Goal: Communication & Community: Answer question/provide support

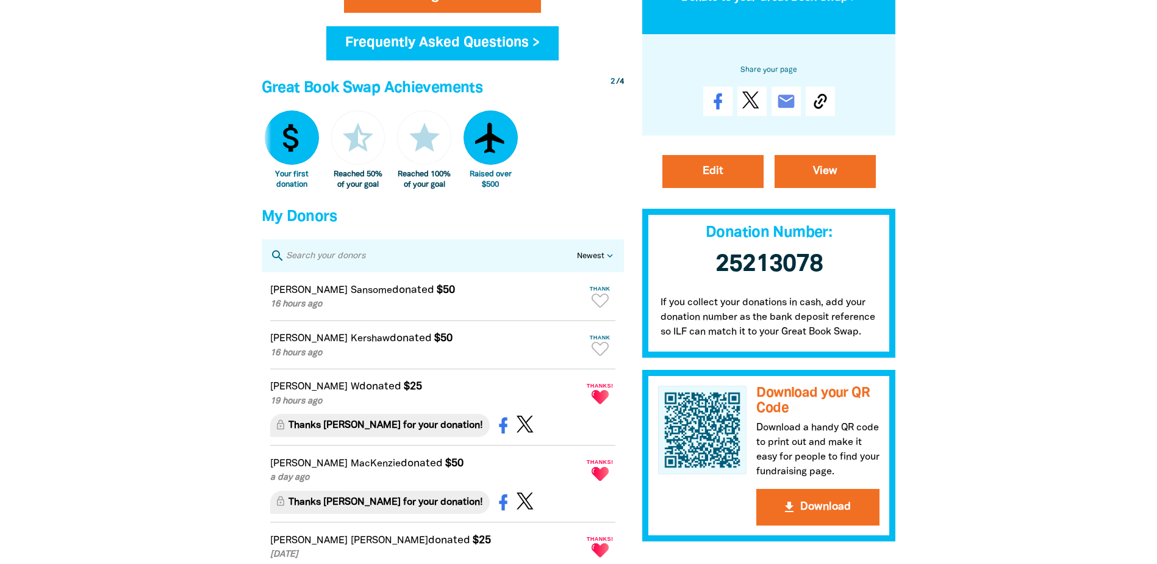
scroll to position [614, 0]
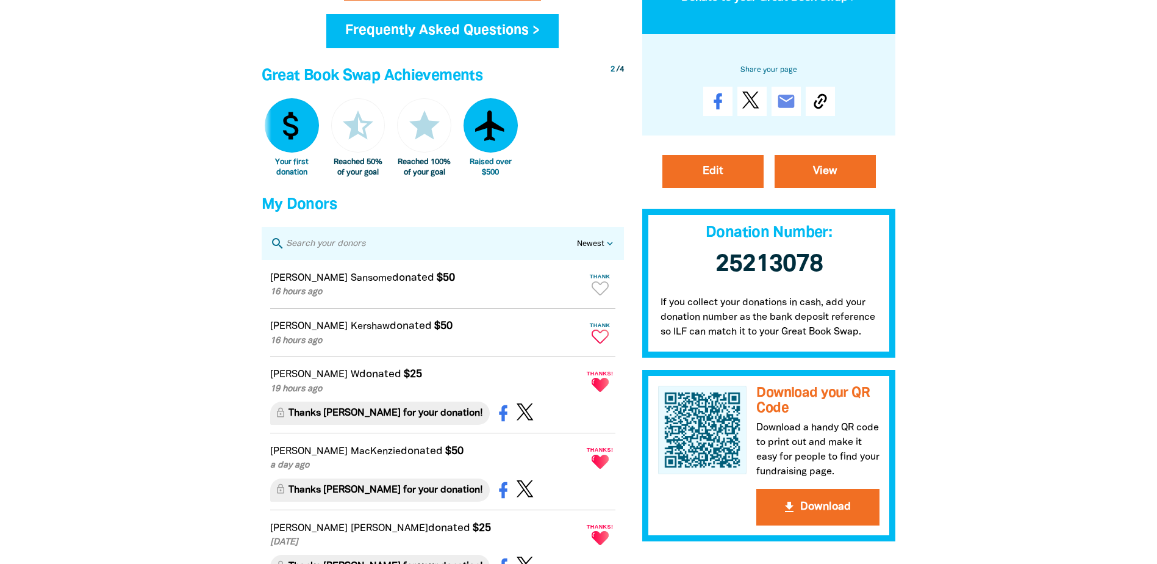
click at [598, 343] on icon "Paginated content" at bounding box center [600, 336] width 17 height 14
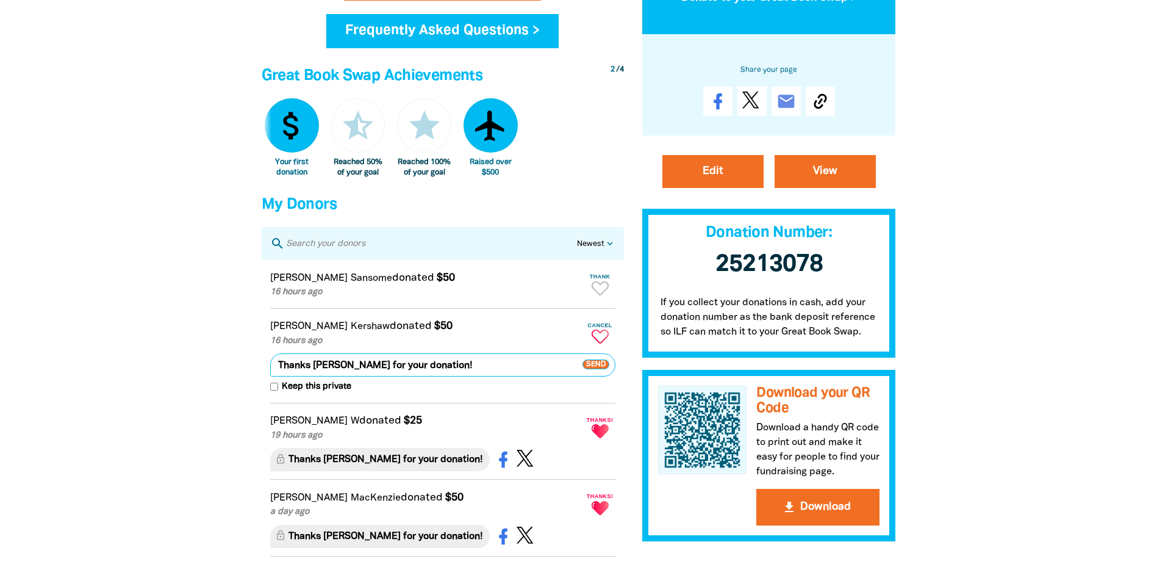
click at [270, 390] on input "Keep this private" at bounding box center [274, 387] width 8 height 8
checkbox input "true"
click at [600, 370] on span "Send" at bounding box center [596, 365] width 27 height 10
click at [600, 295] on icon "Paginated content" at bounding box center [600, 288] width 17 height 14
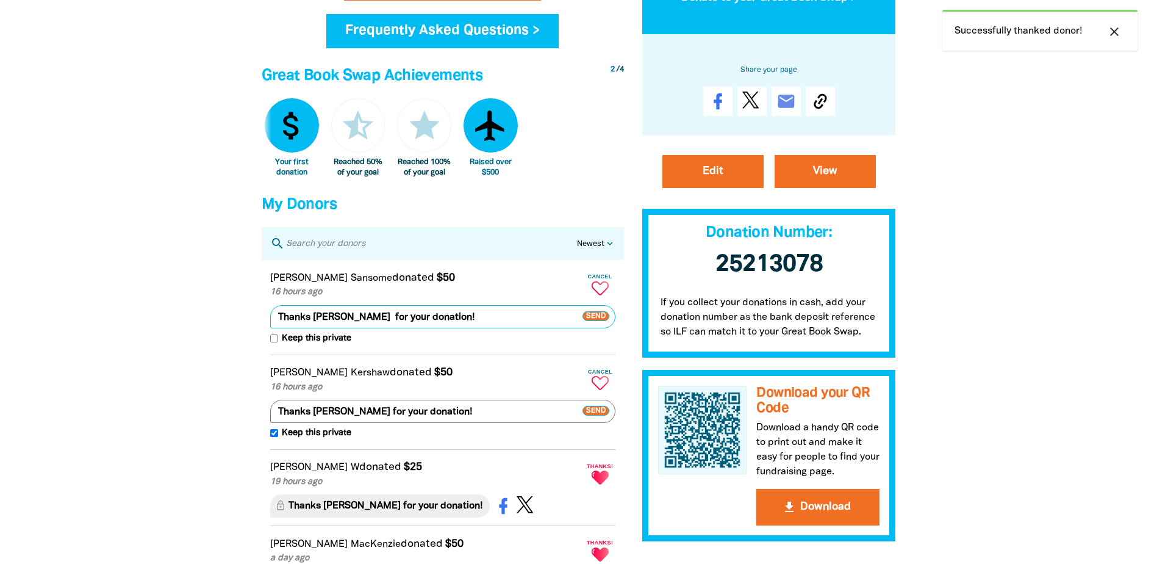
click at [276, 342] on input "Keep this private" at bounding box center [274, 338] width 8 height 8
checkbox input "true"
click at [598, 321] on span "Send" at bounding box center [596, 316] width 27 height 10
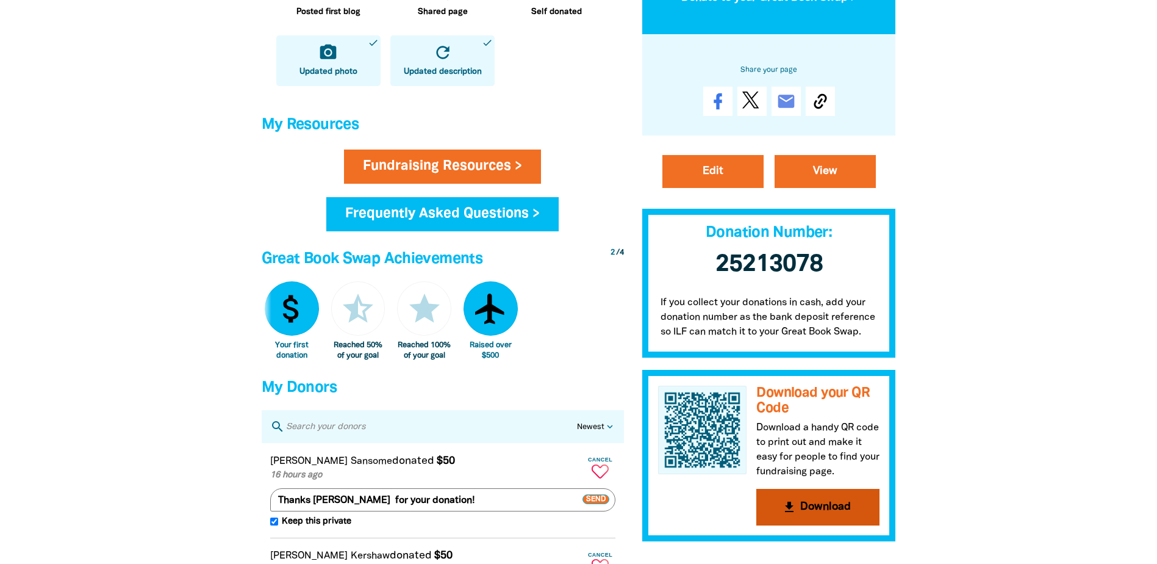
scroll to position [370, 0]
